Goal: Navigation & Orientation: Find specific page/section

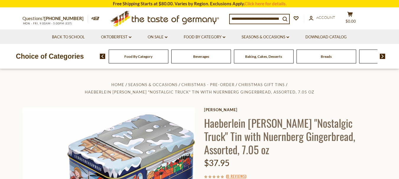
click at [281, 18] on input at bounding box center [255, 18] width 51 height 8
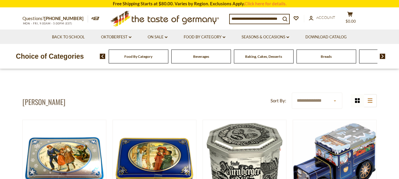
scroll to position [23, 0]
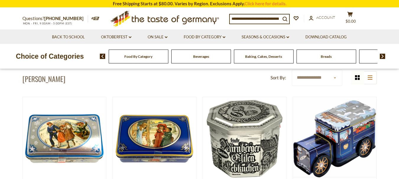
click at [384, 54] on img at bounding box center [383, 56] width 6 height 5
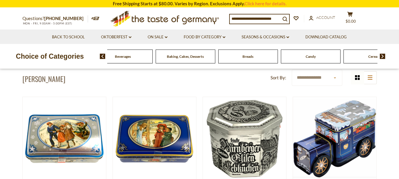
click at [385, 55] on img at bounding box center [383, 56] width 6 height 5
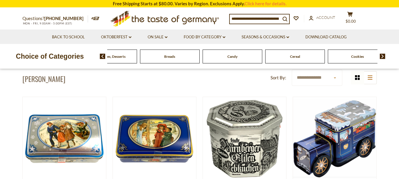
click at [356, 56] on span "Cookies" at bounding box center [357, 56] width 13 height 4
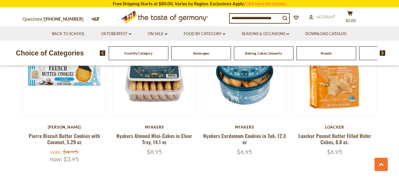
scroll to position [342, 0]
